Goal: Task Accomplishment & Management: Manage account settings

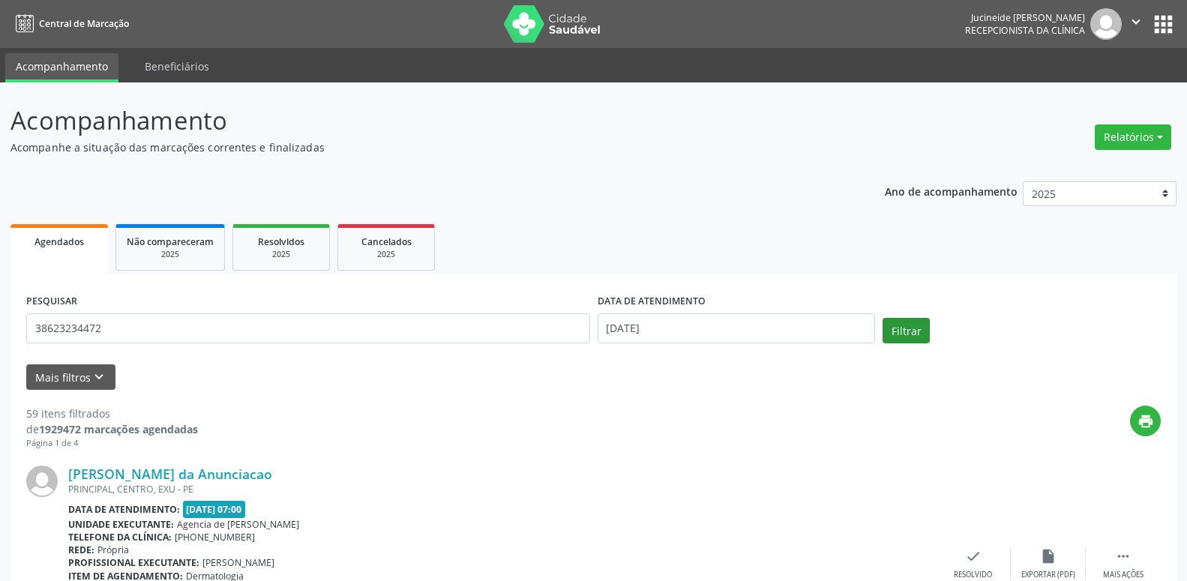
type input "38623234472"
click at [910, 325] on button "Filtrar" at bounding box center [905, 330] width 47 height 25
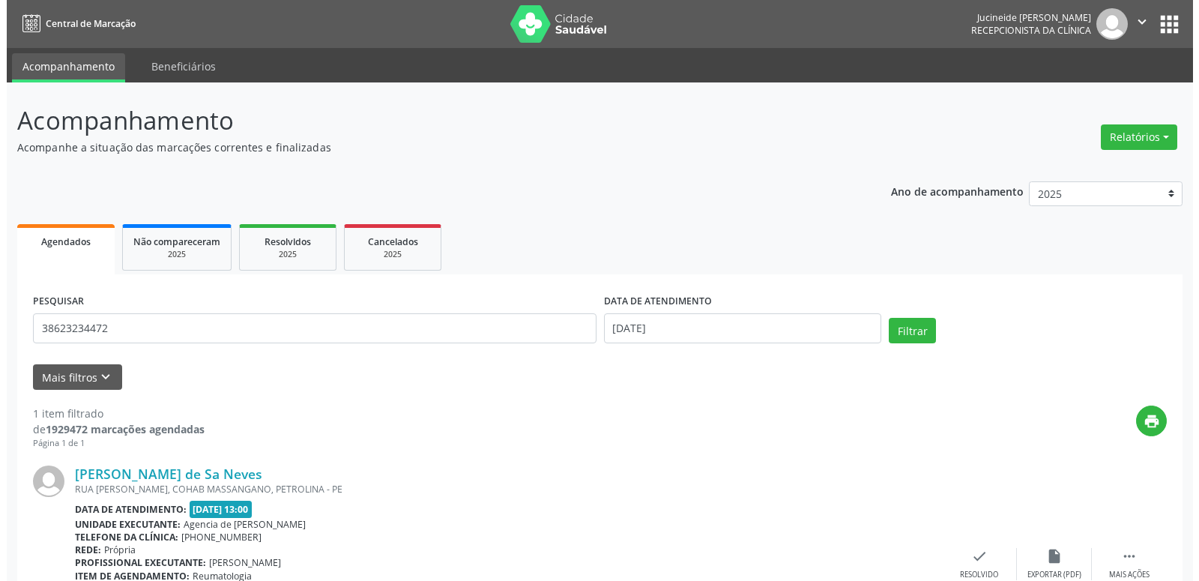
scroll to position [124, 0]
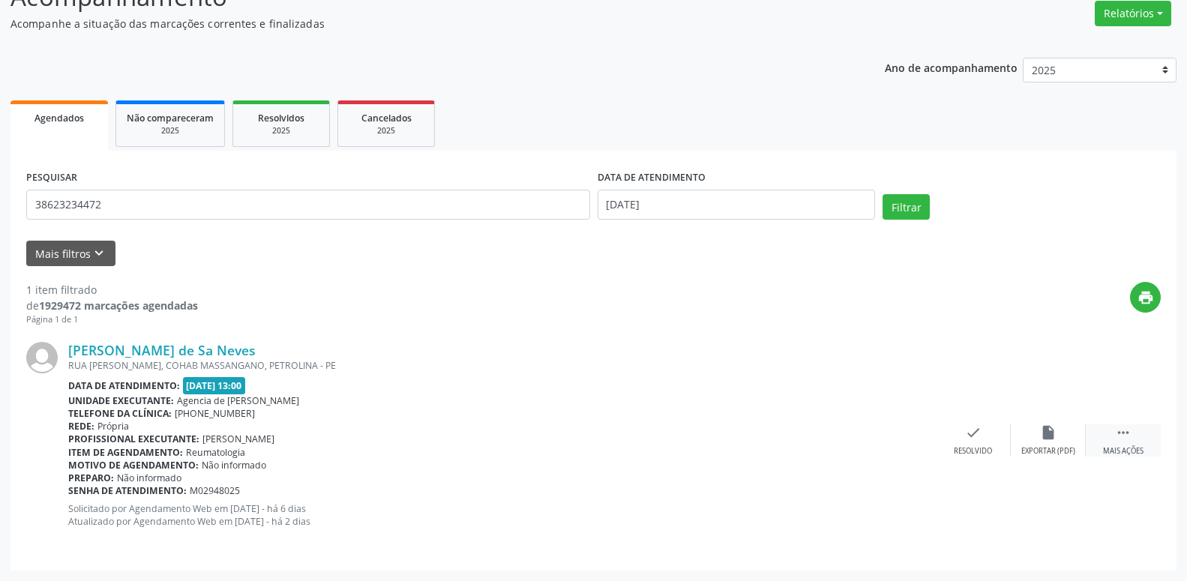
click at [1127, 436] on icon "" at bounding box center [1123, 432] width 16 height 16
click at [947, 448] on div "cancel Cancelar" at bounding box center [972, 440] width 75 height 32
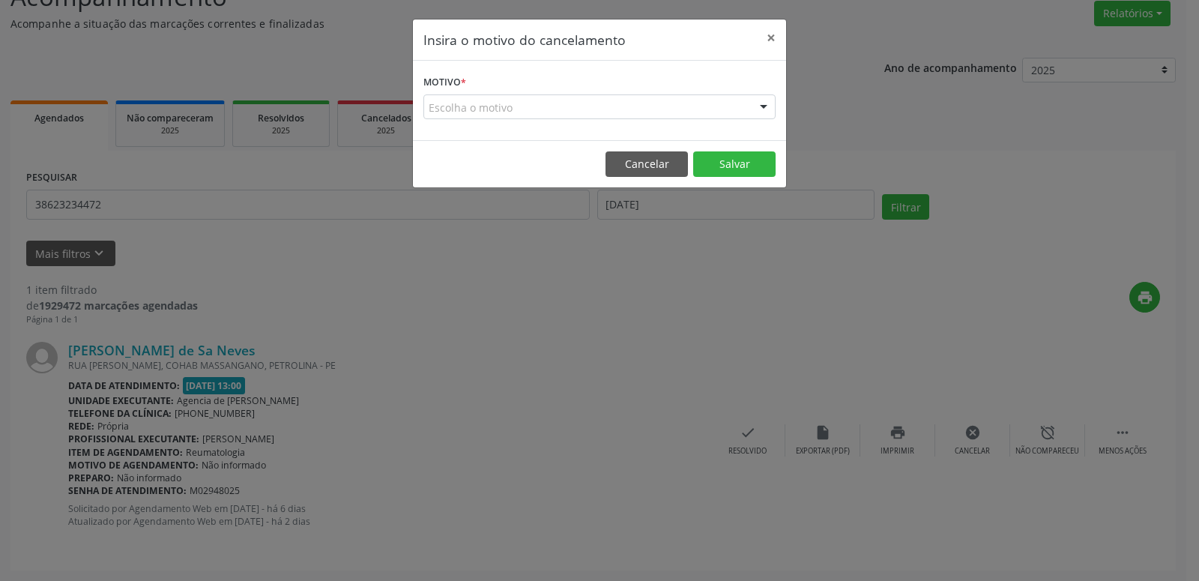
click at [573, 104] on div "Escolha o motivo" at bounding box center [600, 106] width 352 height 25
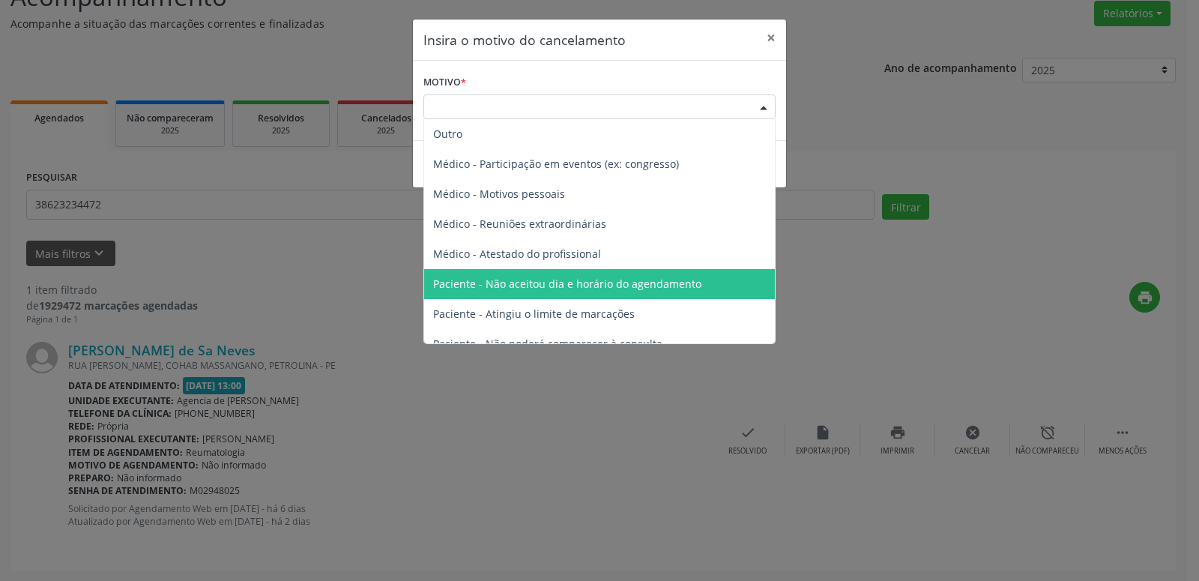
scroll to position [76, 0]
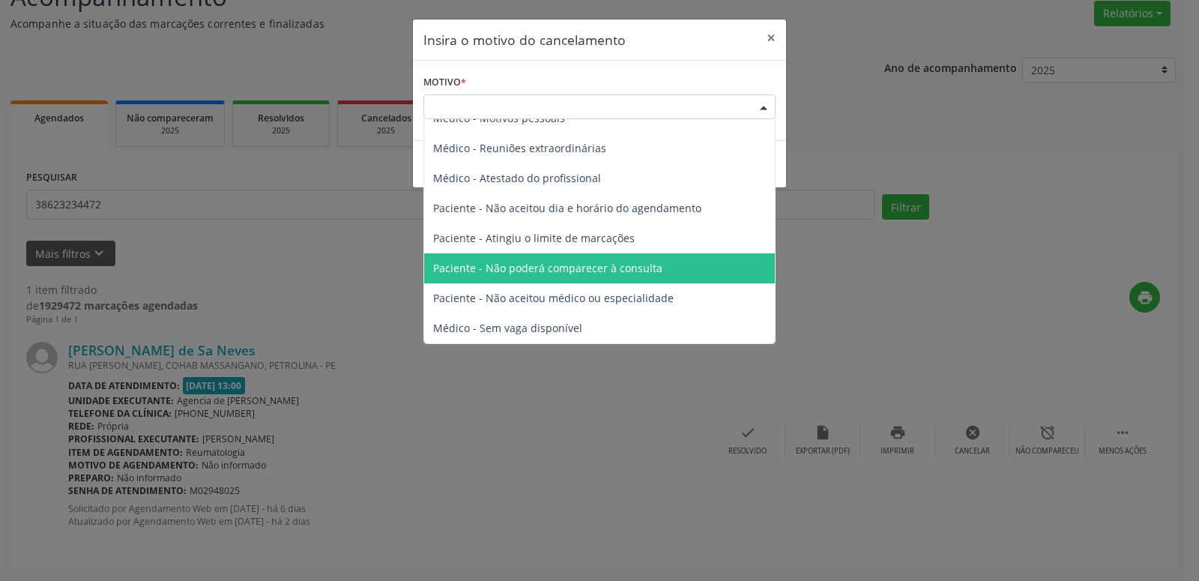
click at [602, 274] on span "Paciente - Não poderá comparecer à consulta" at bounding box center [547, 268] width 229 height 14
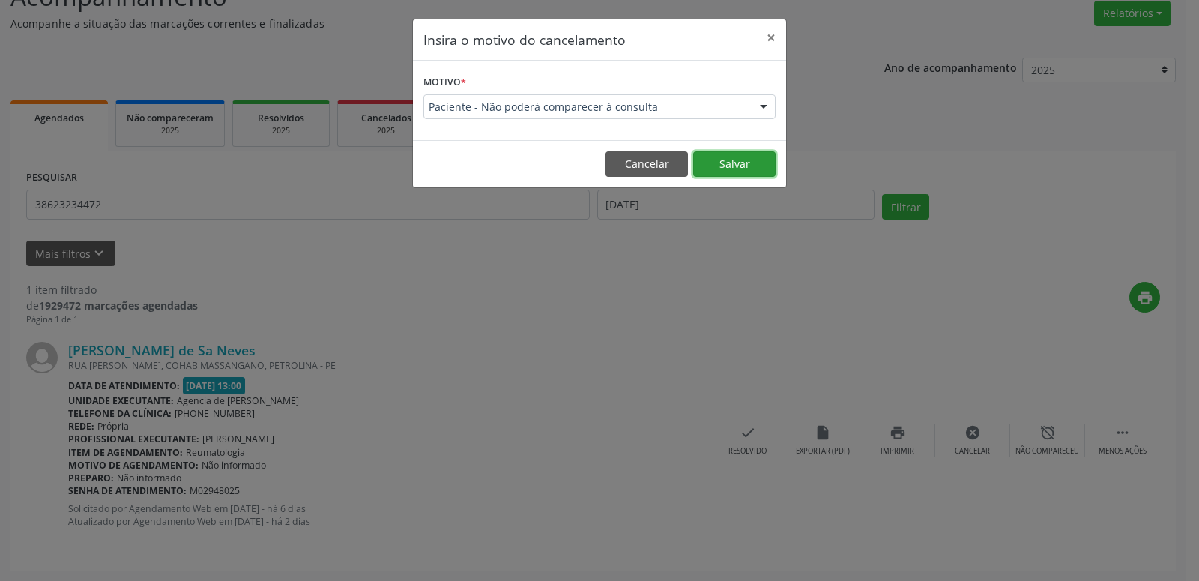
click at [740, 166] on button "Salvar" at bounding box center [734, 163] width 82 height 25
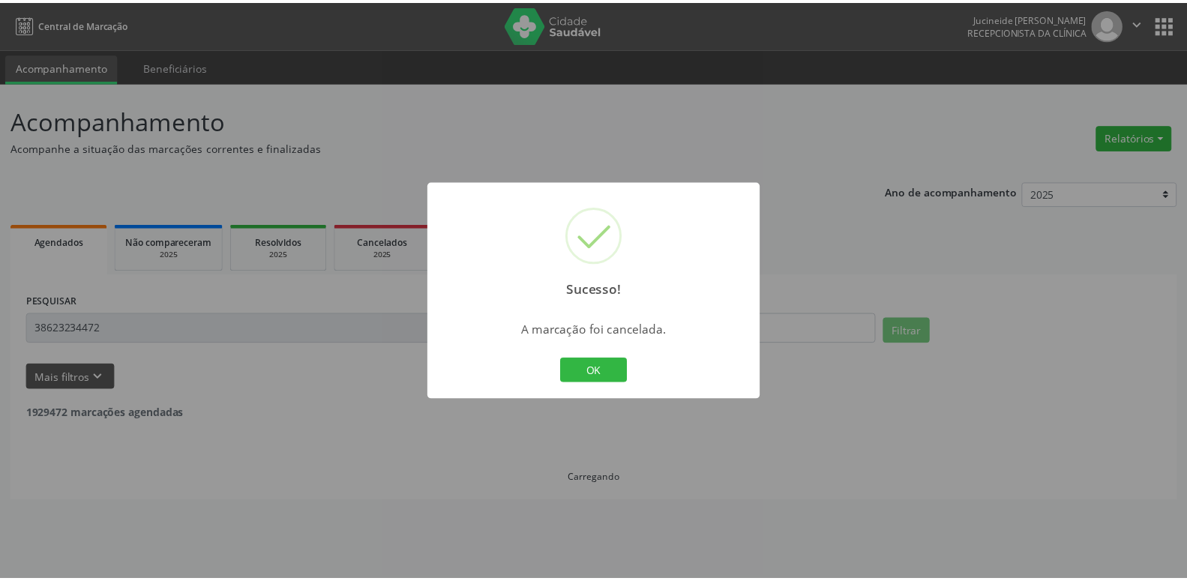
scroll to position [0, 0]
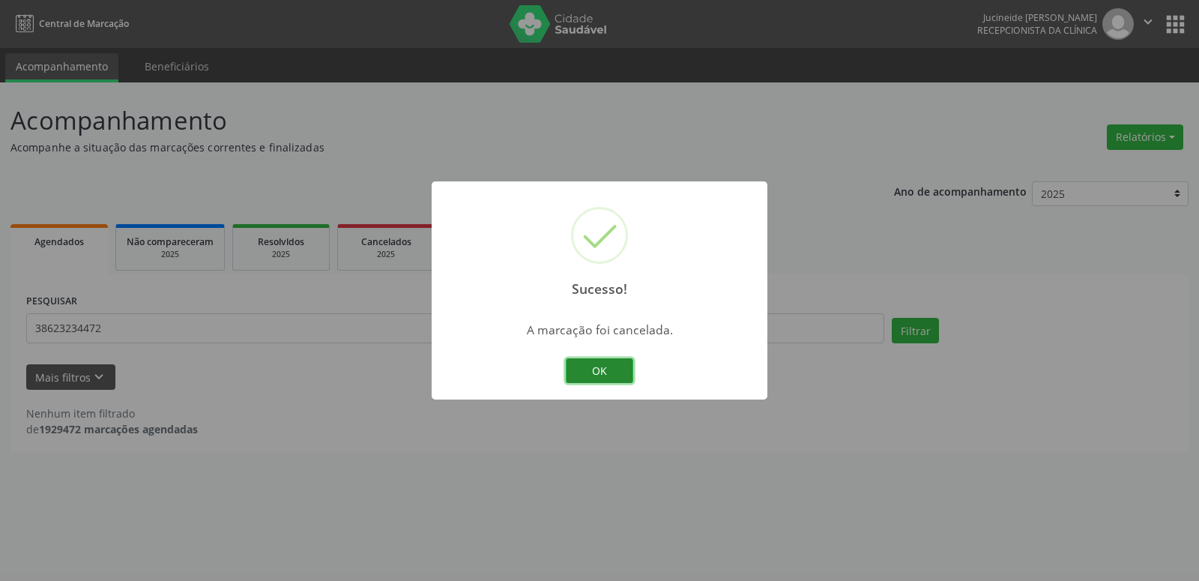
click at [622, 375] on button "OK" at bounding box center [599, 370] width 67 height 25
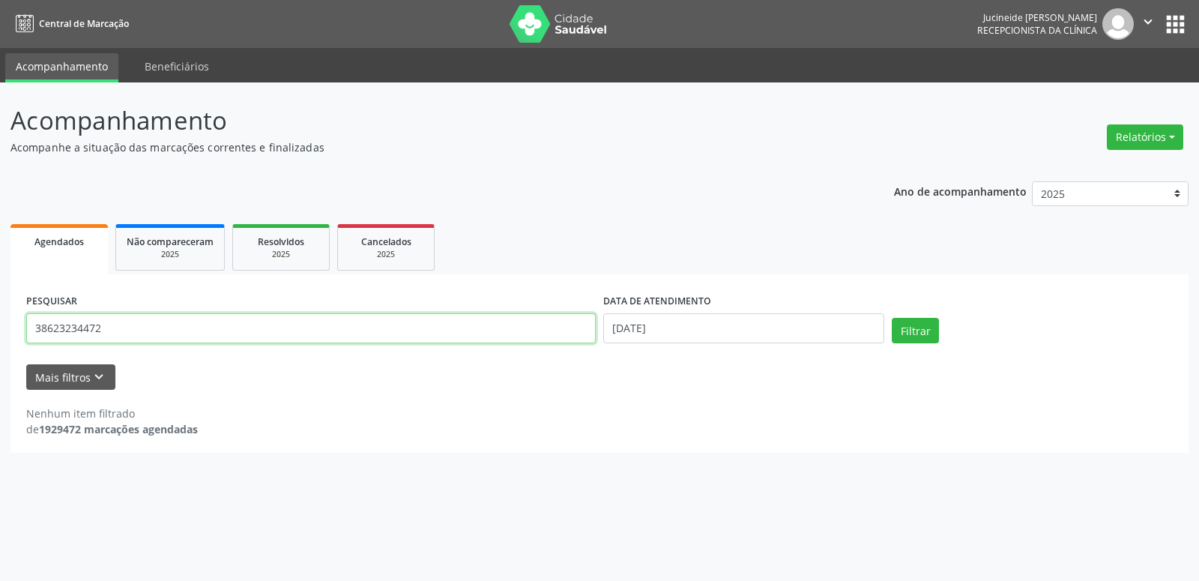
drag, startPoint x: 58, startPoint y: 322, endPoint x: 8, endPoint y: 319, distance: 50.3
click at [26, 319] on input "38623234472" at bounding box center [311, 328] width 570 height 30
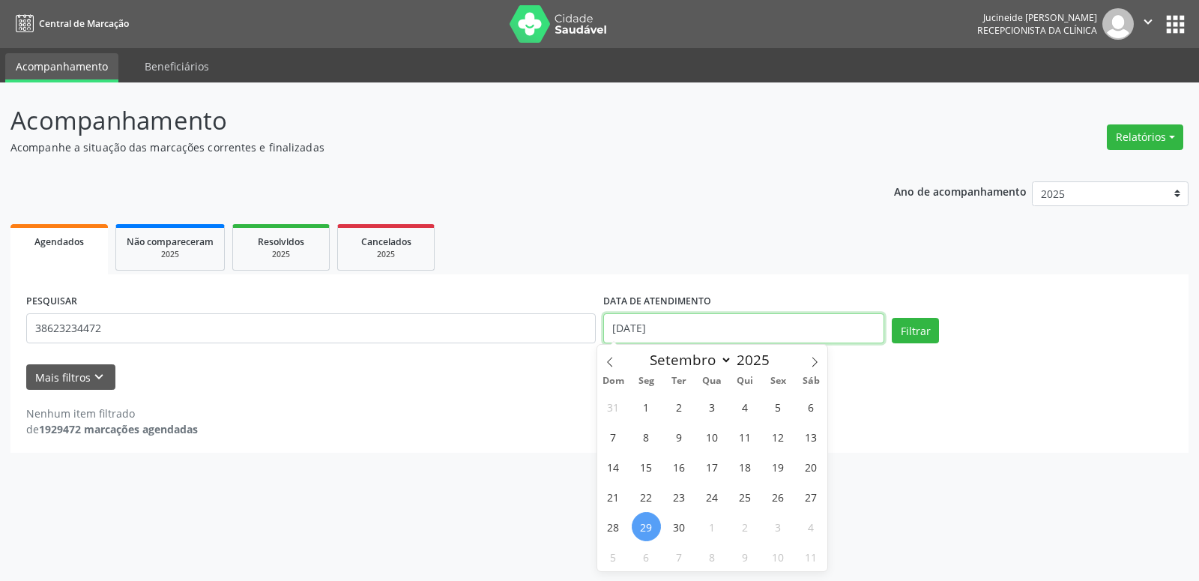
click at [666, 317] on input "[DATE]" at bounding box center [743, 328] width 281 height 30
click at [778, 489] on span "26" at bounding box center [778, 496] width 29 height 29
type input "[DATE]"
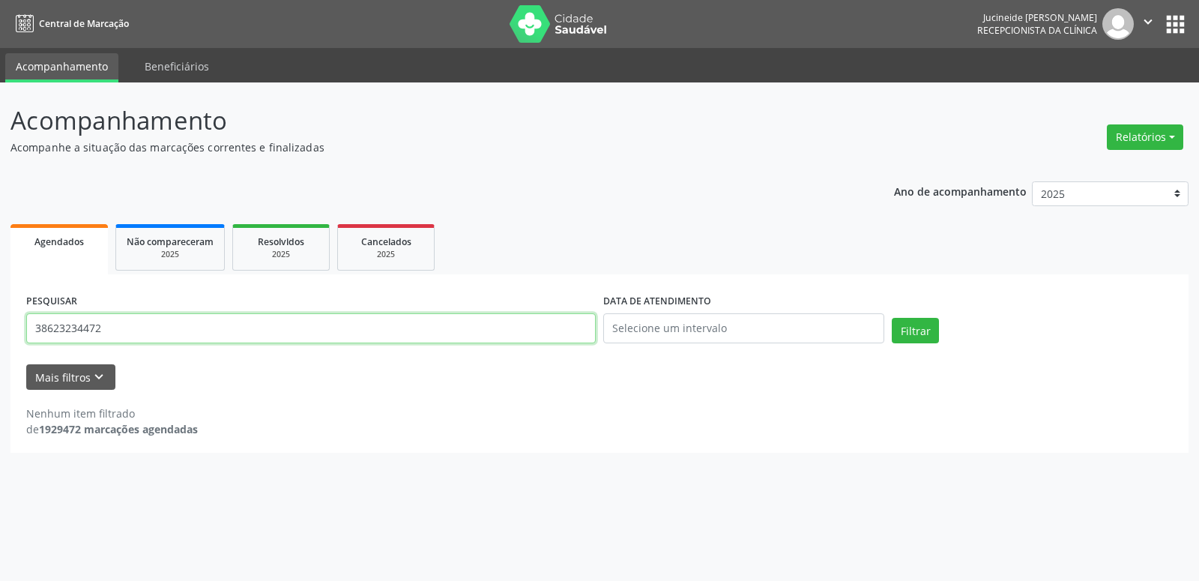
drag, startPoint x: 138, startPoint y: 325, endPoint x: 0, endPoint y: 310, distance: 138.7
click at [26, 313] on input "38623234472" at bounding box center [311, 328] width 570 height 30
type input "6"
type input "47765771434"
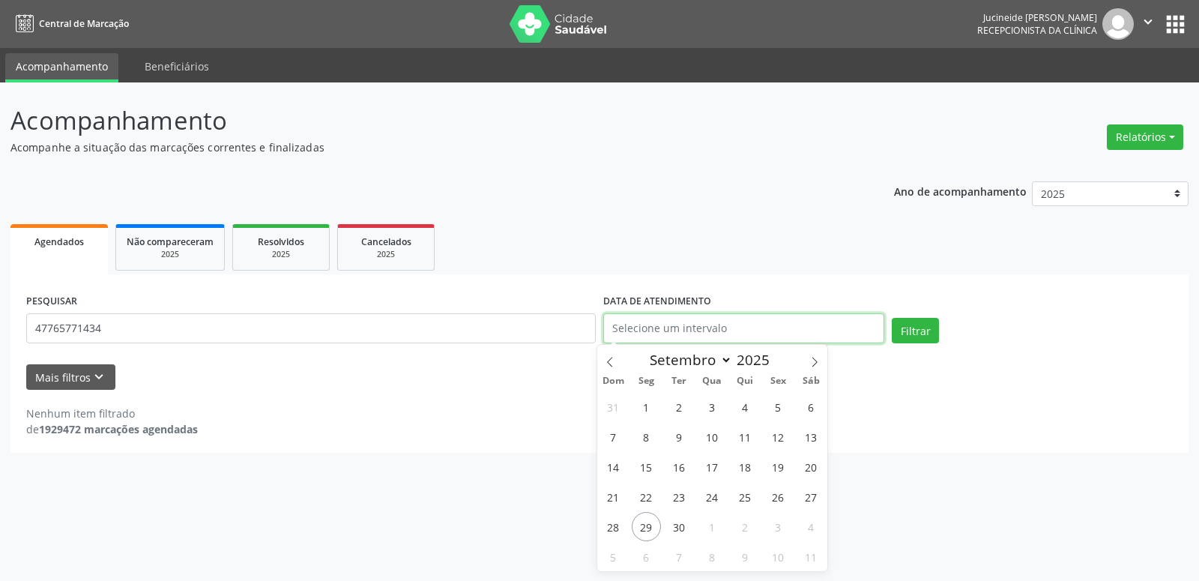
click at [820, 325] on input "text" at bounding box center [743, 328] width 281 height 30
click at [771, 492] on span "26" at bounding box center [778, 496] width 29 height 29
type input "[DATE]"
click at [777, 496] on span "26" at bounding box center [778, 496] width 29 height 29
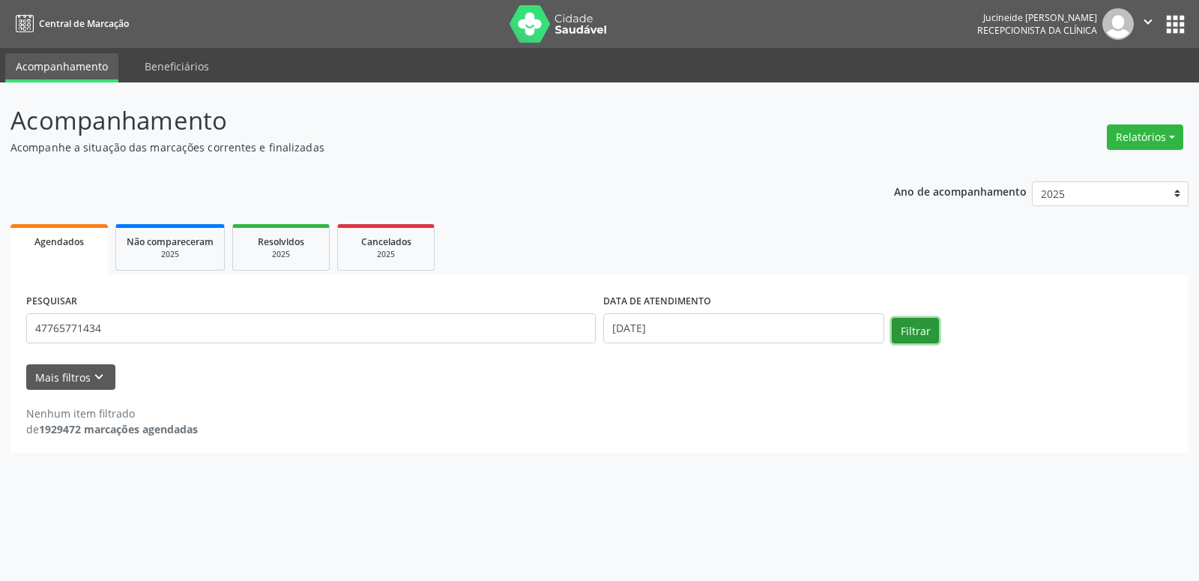
click at [920, 338] on button "Filtrar" at bounding box center [915, 330] width 47 height 25
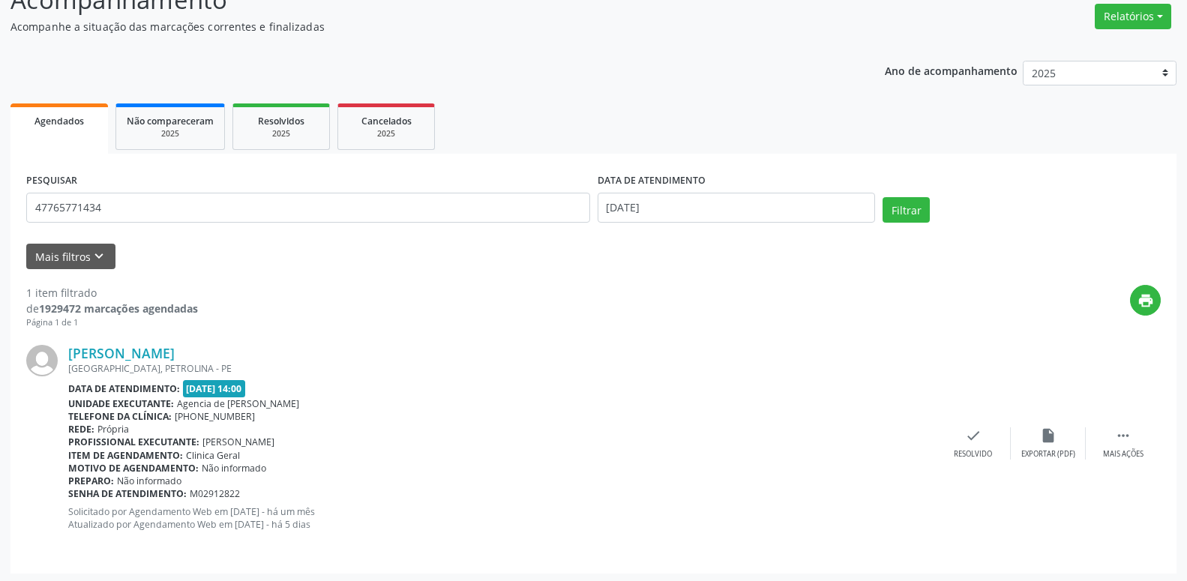
scroll to position [124, 0]
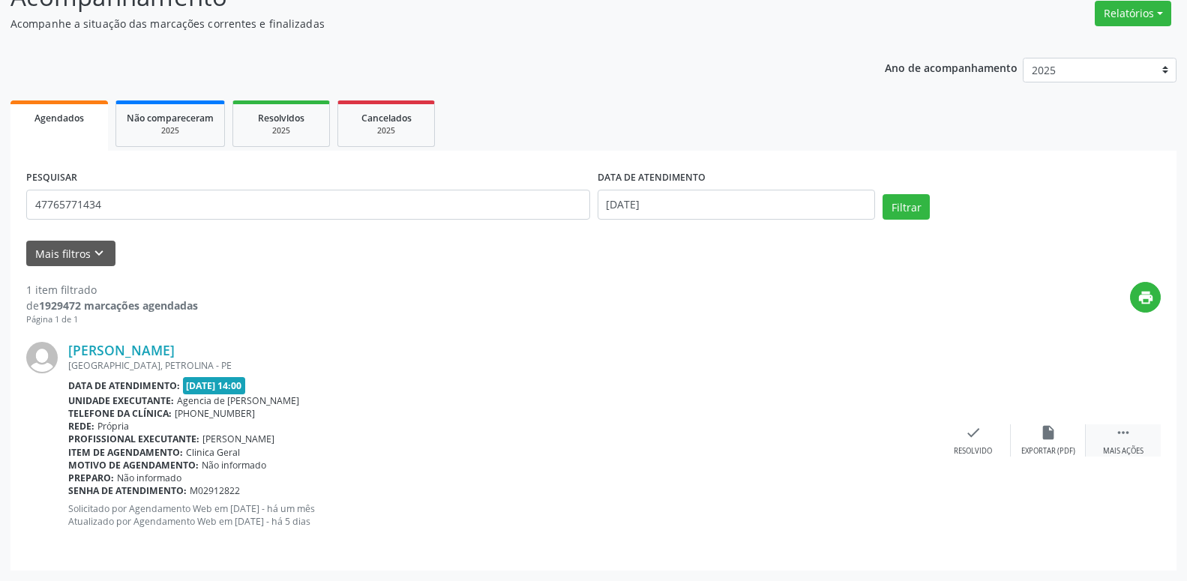
click at [1130, 429] on icon "" at bounding box center [1123, 432] width 16 height 16
click at [1031, 452] on div "Não compareceu" at bounding box center [1048, 451] width 64 height 10
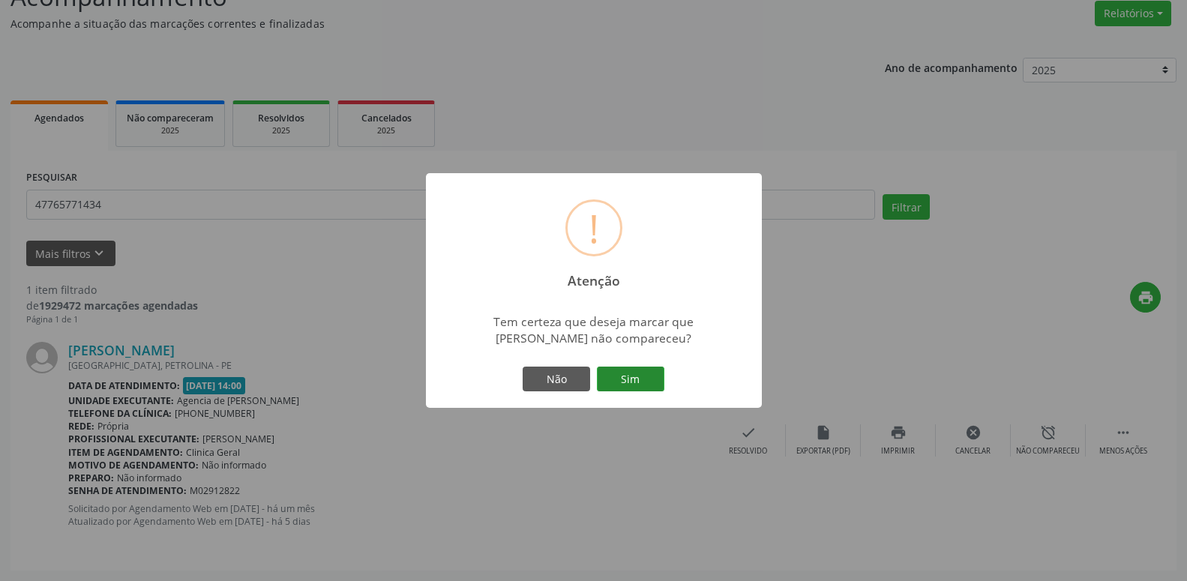
click at [603, 388] on button "Sim" at bounding box center [630, 379] width 67 height 25
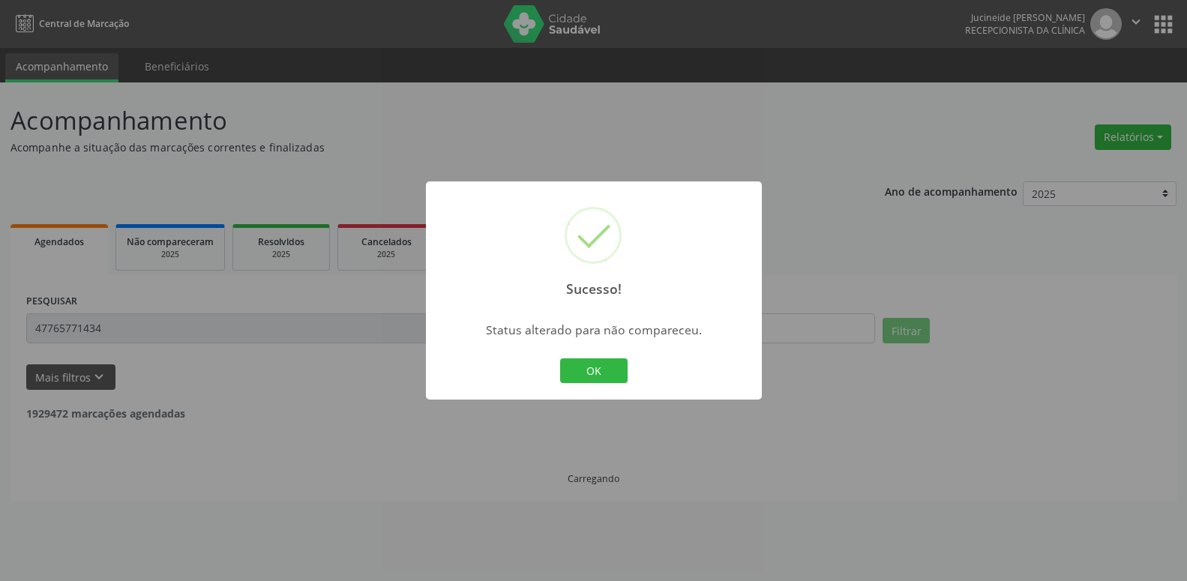
scroll to position [0, 0]
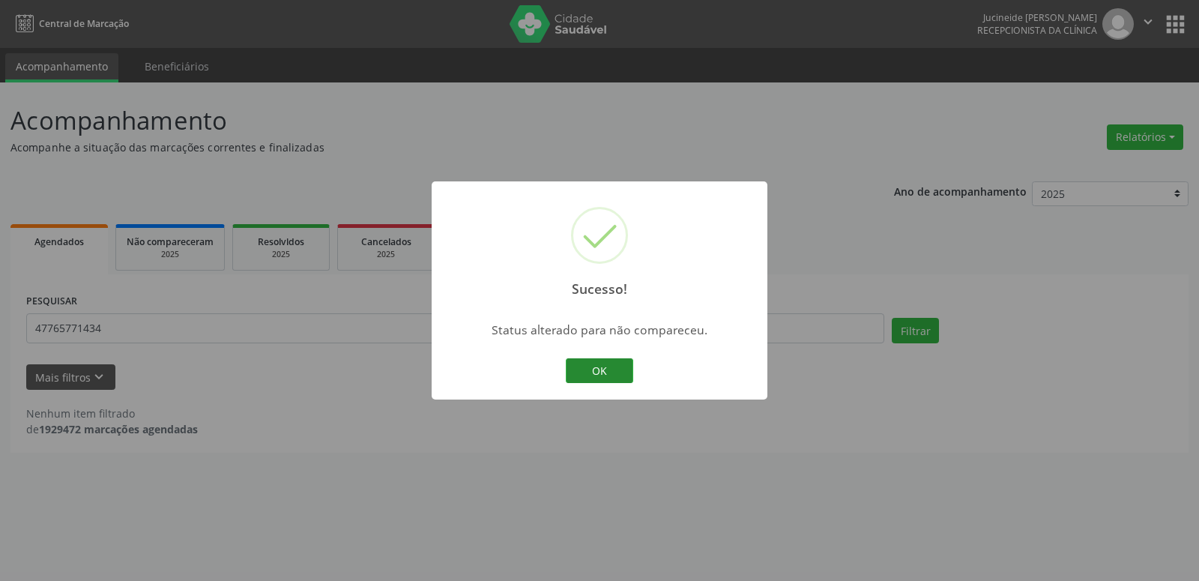
click at [594, 373] on button "OK" at bounding box center [599, 370] width 67 height 25
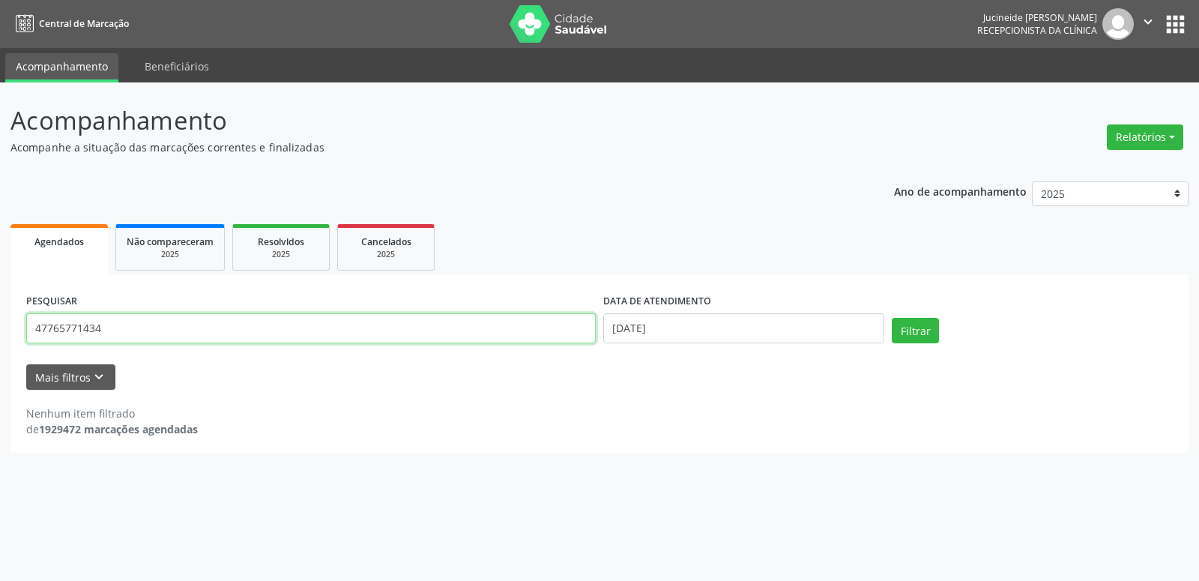
drag, startPoint x: 115, startPoint y: 337, endPoint x: 0, endPoint y: 322, distance: 116.4
click at [26, 322] on input "47765771434" at bounding box center [311, 328] width 570 height 30
click at [915, 333] on button "Filtrar" at bounding box center [915, 330] width 47 height 25
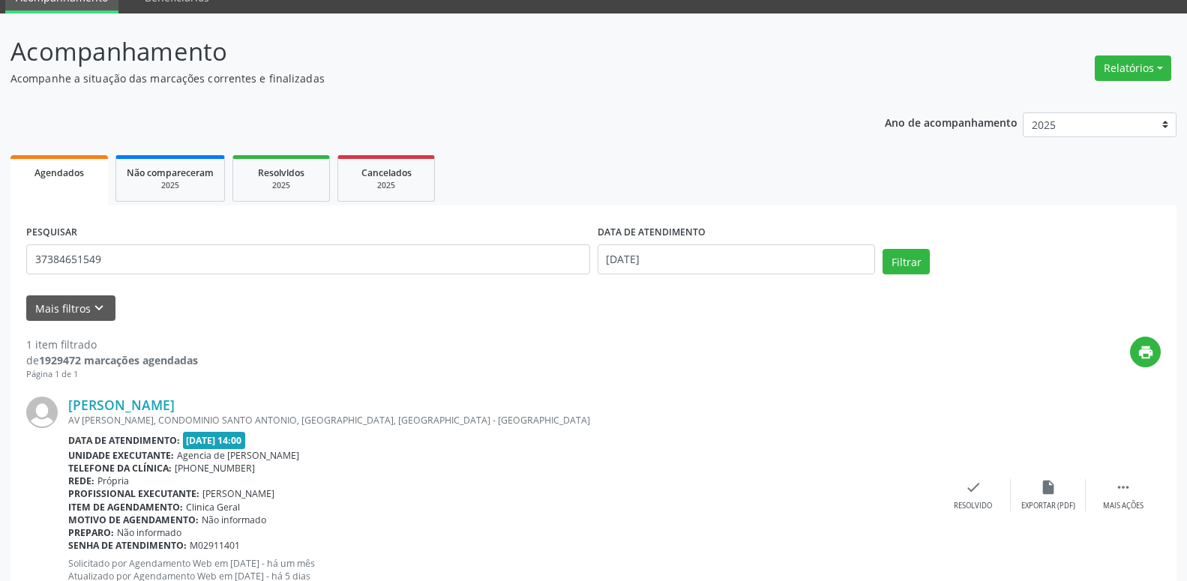
scroll to position [124, 0]
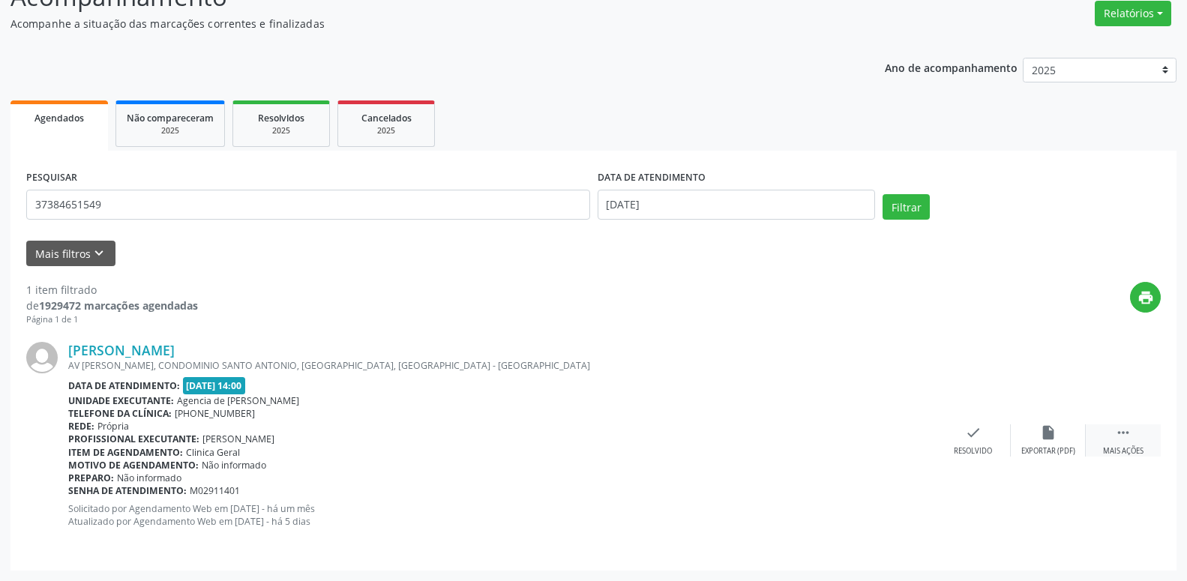
click at [1125, 438] on icon "" at bounding box center [1123, 432] width 16 height 16
click at [1025, 451] on div "Não compareceu" at bounding box center [1048, 451] width 64 height 10
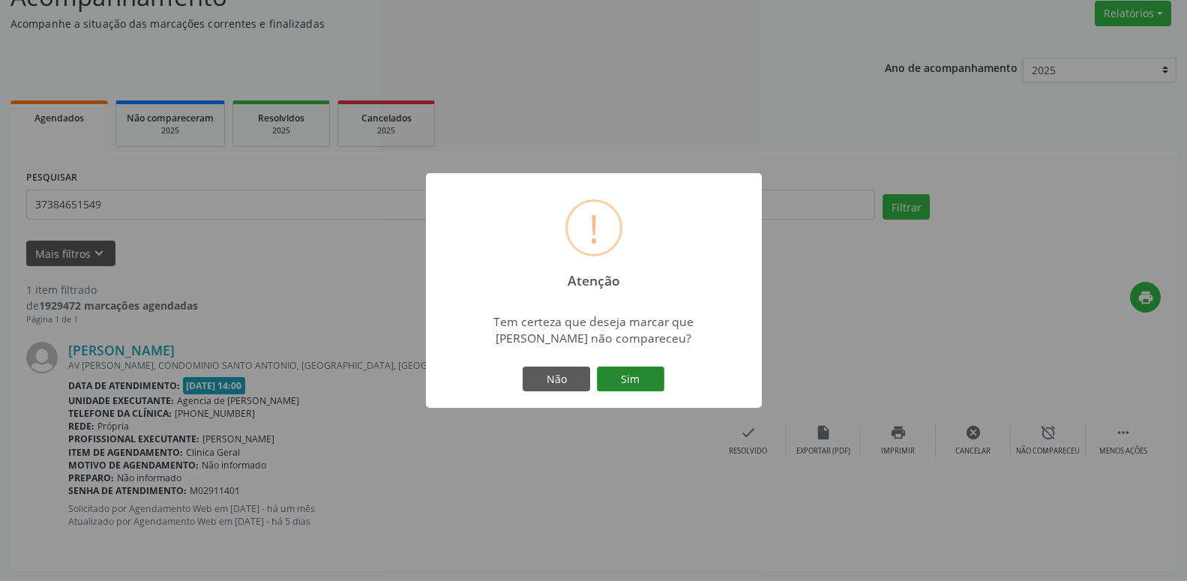
click at [639, 388] on button "Sim" at bounding box center [630, 379] width 67 height 25
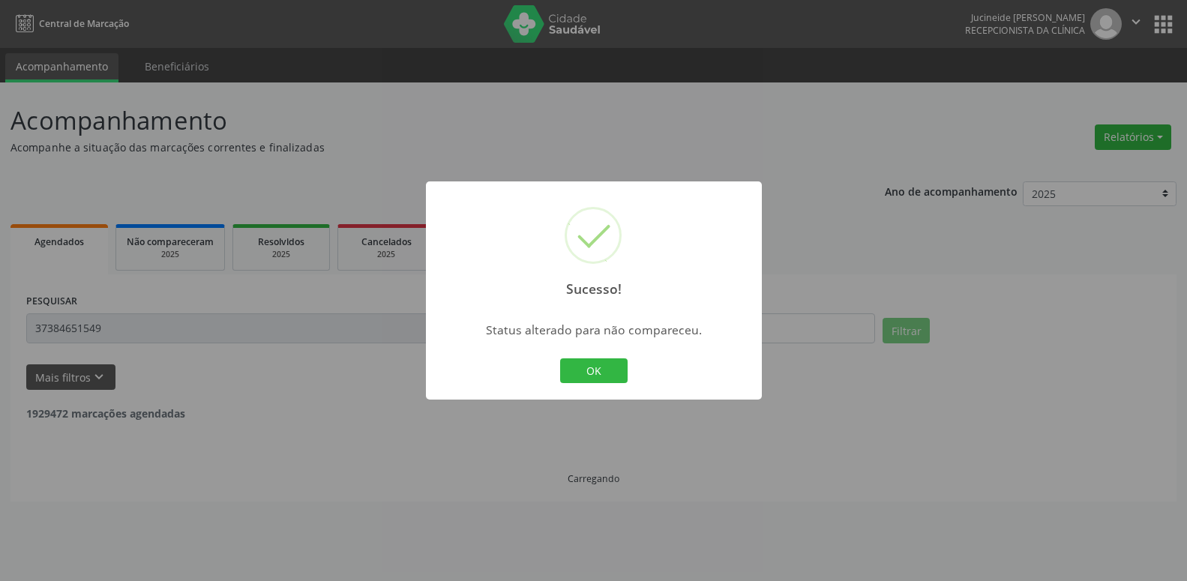
scroll to position [0, 0]
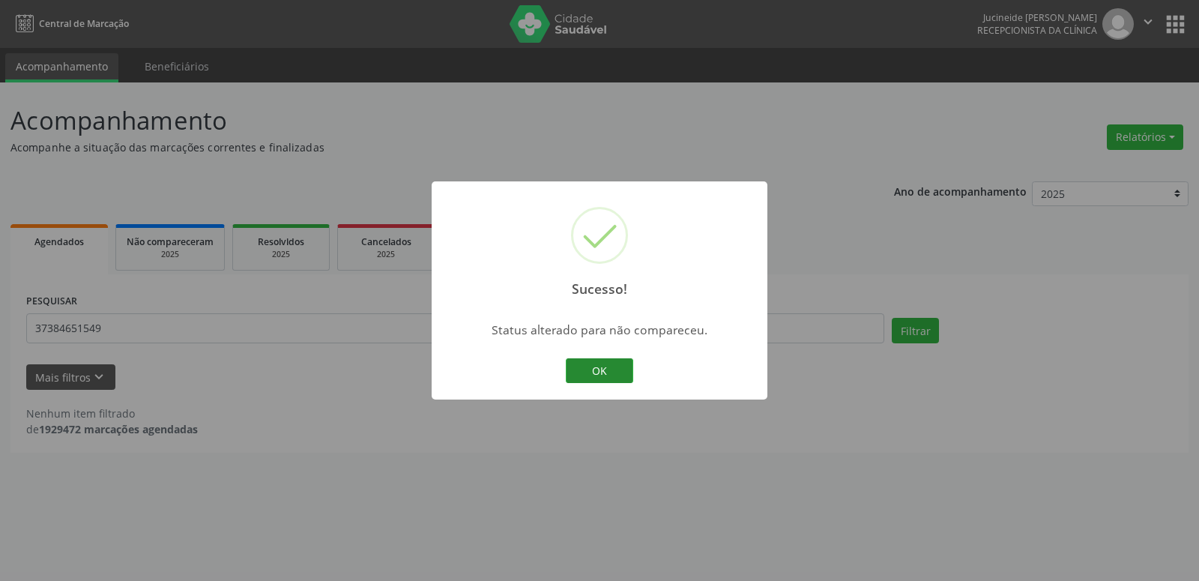
click at [624, 379] on button "OK" at bounding box center [599, 370] width 67 height 25
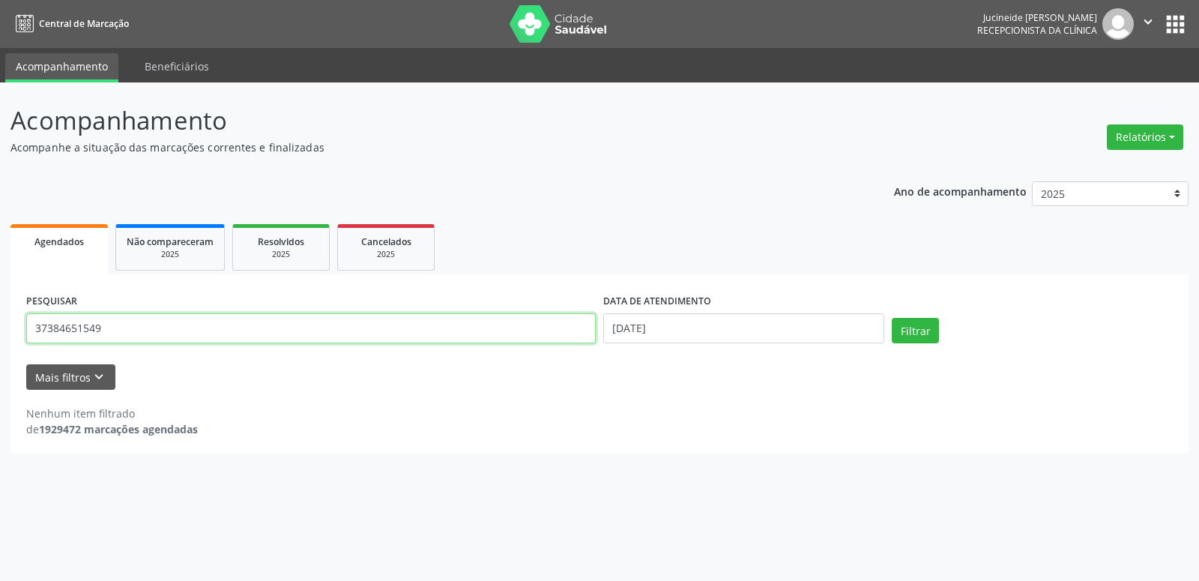
drag, startPoint x: 208, startPoint y: 328, endPoint x: 0, endPoint y: 328, distance: 208.4
click at [26, 328] on input "37384651549" at bounding box center [311, 328] width 570 height 30
click at [928, 339] on button "Filtrar" at bounding box center [915, 330] width 47 height 25
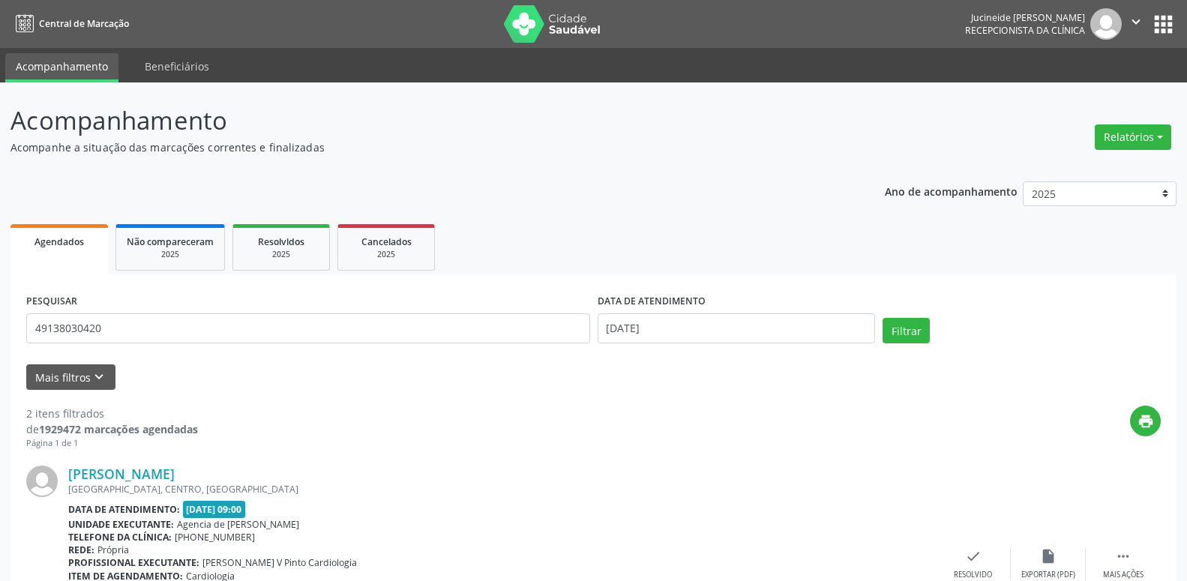
scroll to position [76, 0]
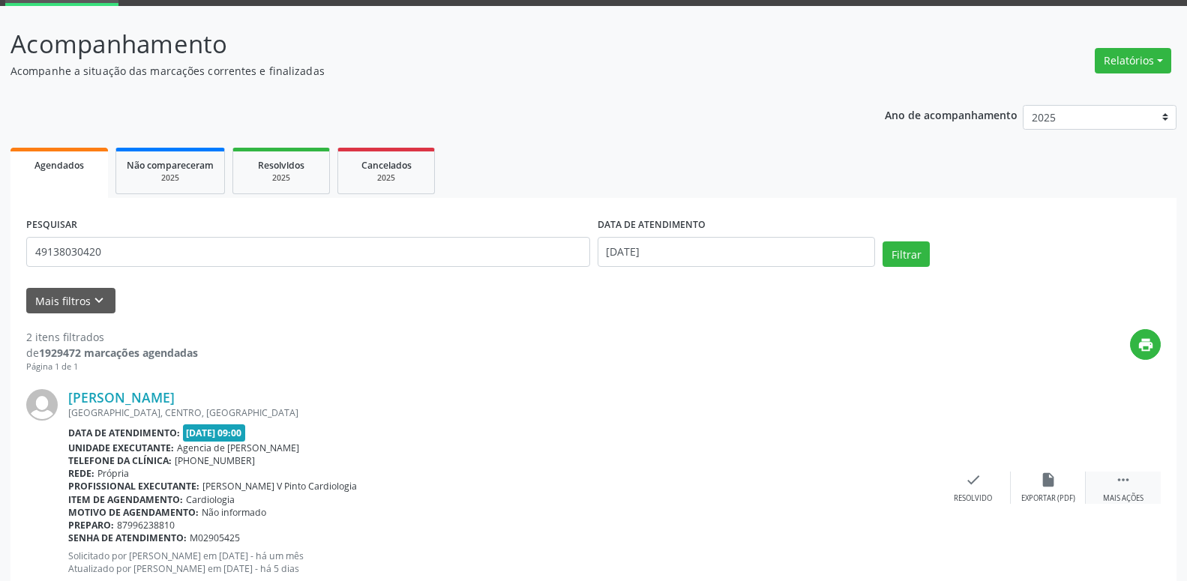
click at [1128, 480] on icon "" at bounding box center [1123, 479] width 16 height 16
click at [1040, 483] on icon "alarm_off" at bounding box center [1048, 479] width 16 height 16
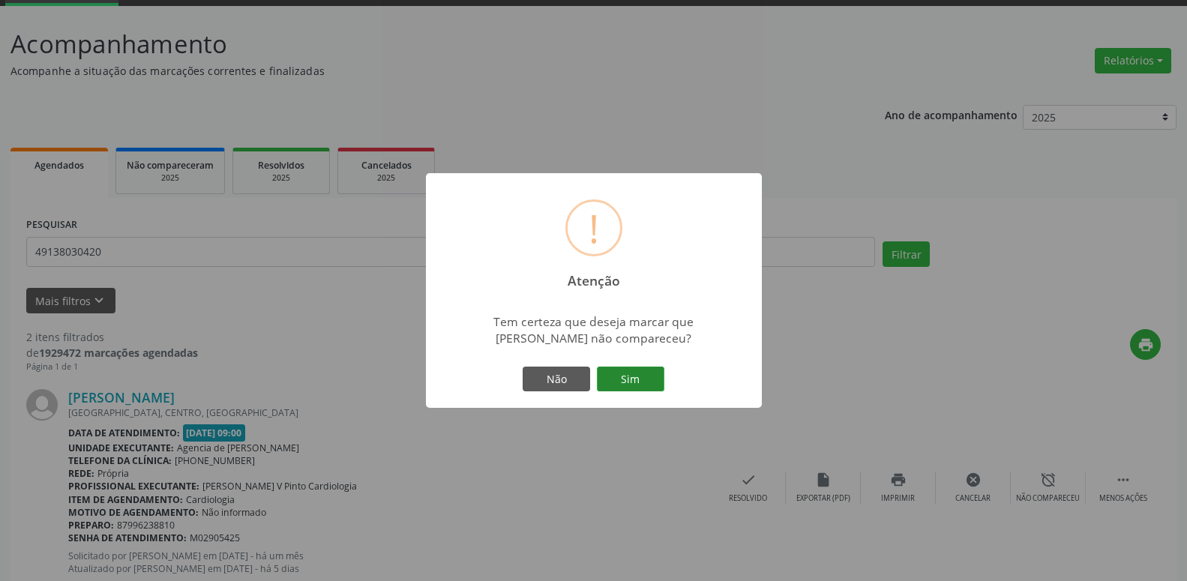
click at [621, 375] on button "Sim" at bounding box center [630, 379] width 67 height 25
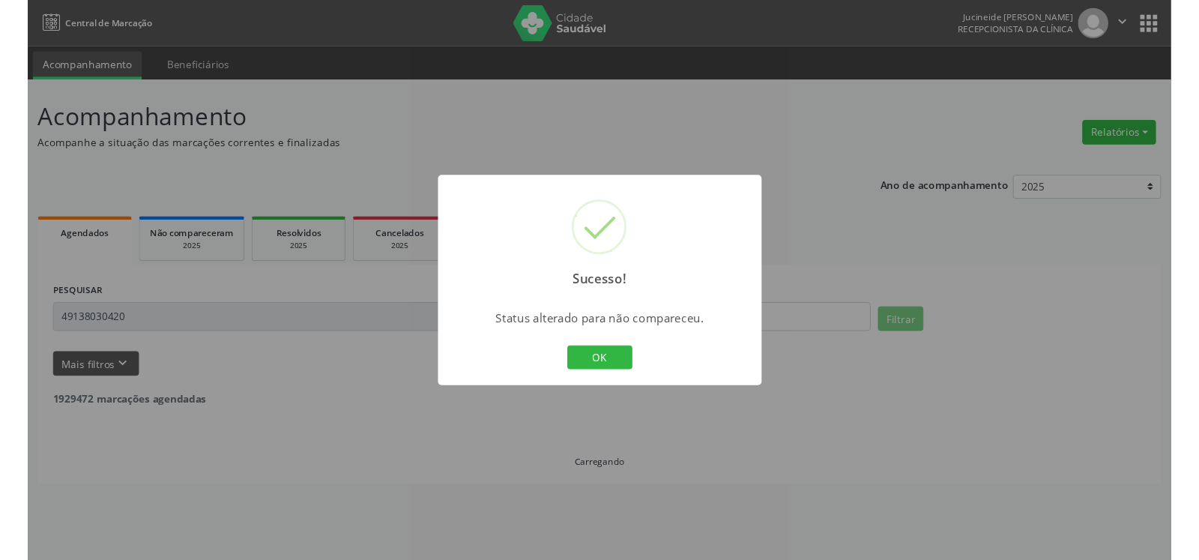
scroll to position [0, 0]
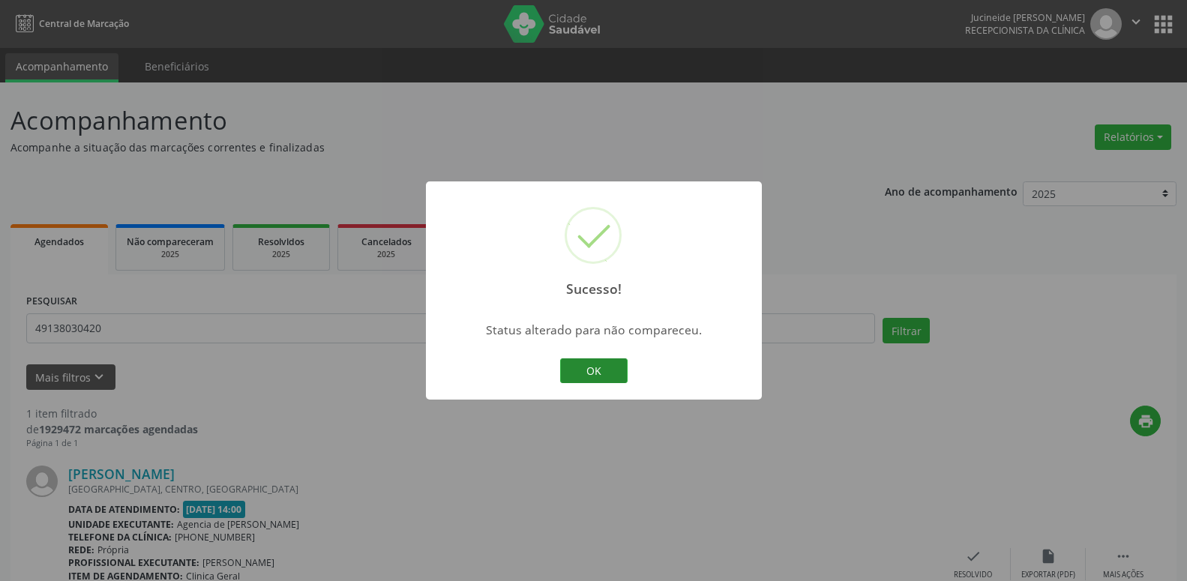
click at [604, 378] on button "OK" at bounding box center [593, 370] width 67 height 25
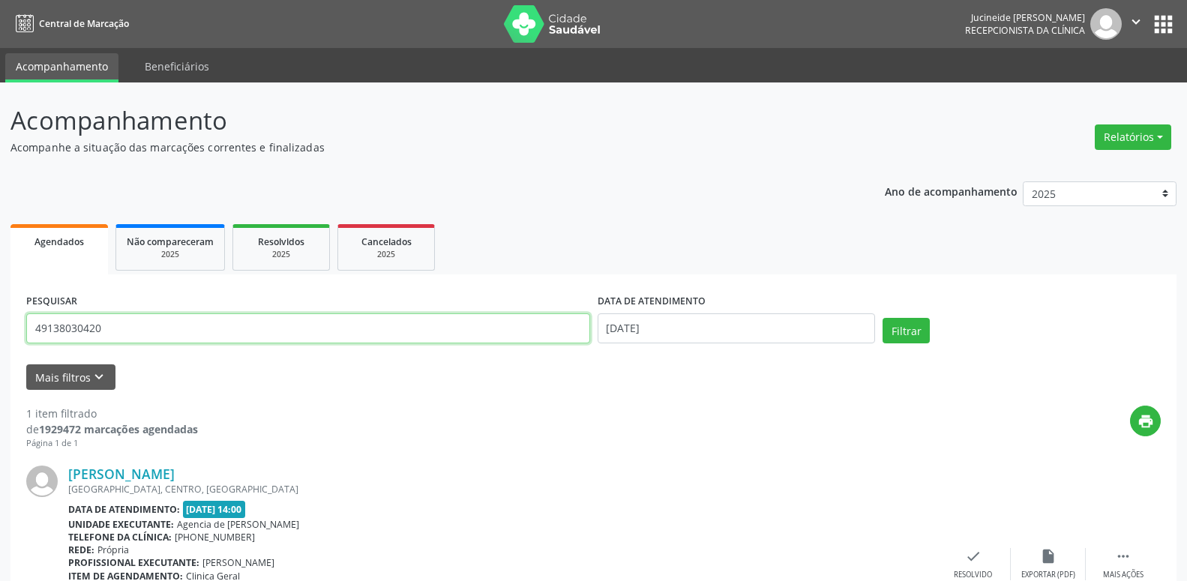
drag, startPoint x: 178, startPoint y: 332, endPoint x: 0, endPoint y: 322, distance: 178.0
click at [26, 322] on input "49138030420" at bounding box center [308, 328] width 564 height 30
type input "41822650410"
click at [897, 337] on button "Filtrar" at bounding box center [905, 330] width 47 height 25
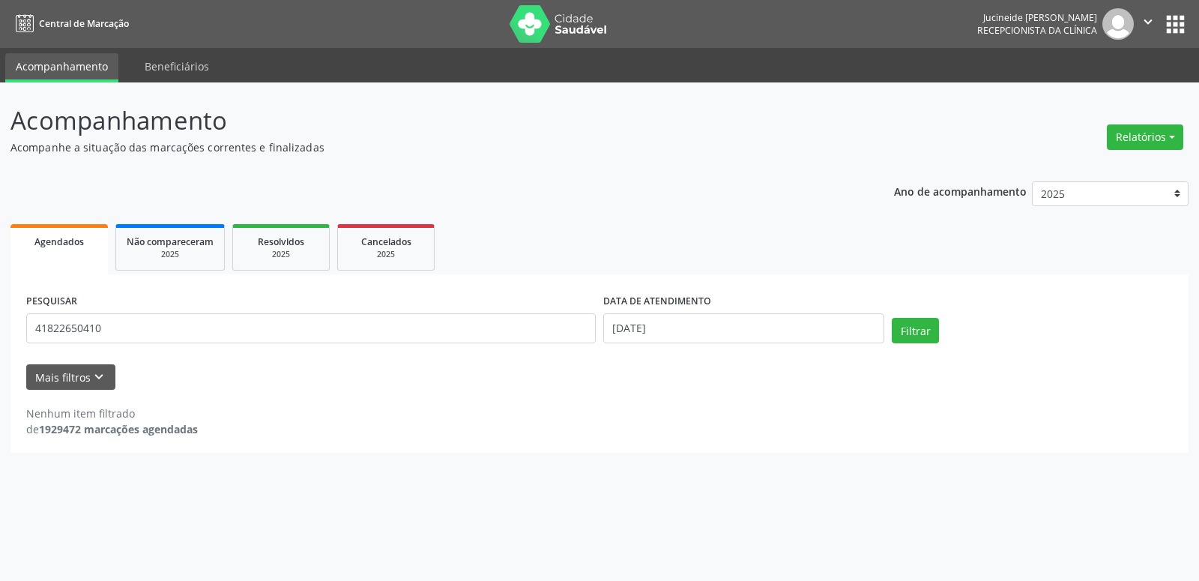
drag, startPoint x: 535, startPoint y: 52, endPoint x: 513, endPoint y: 63, distance: 24.5
click at [535, 61] on ul "Acompanhamento Beneficiários" at bounding box center [599, 65] width 1199 height 34
